Goal: Information Seeking & Learning: Find specific fact

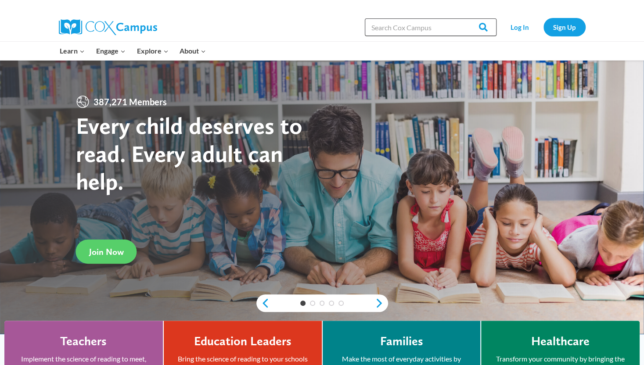
click at [437, 26] on input "Search in [URL][DOMAIN_NAME]" at bounding box center [431, 27] width 132 height 18
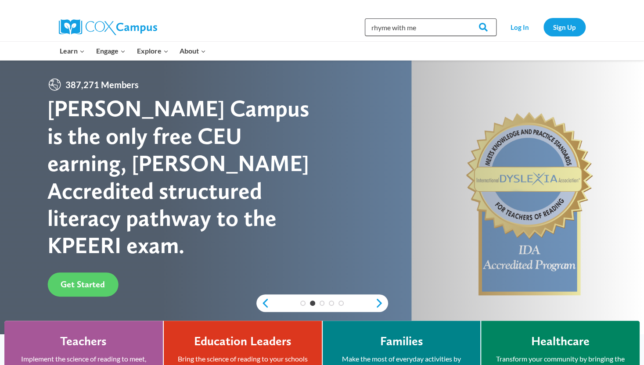
type input "rhyme with me"
click at [462, 18] on input "Search" at bounding box center [479, 27] width 34 height 18
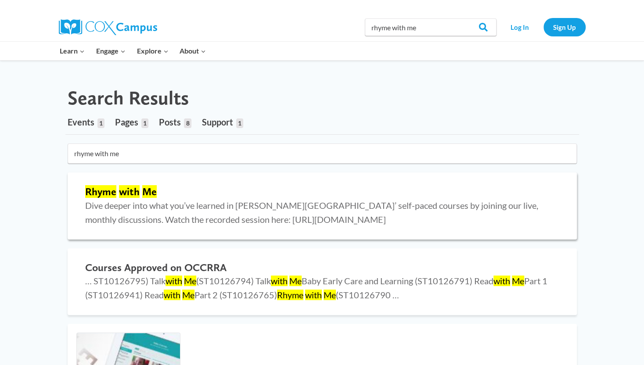
click at [125, 193] on mark "with" at bounding box center [129, 191] width 21 height 13
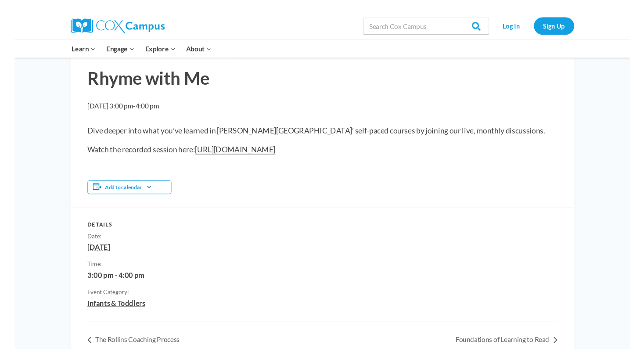
scroll to position [72, 0]
